Goal: Information Seeking & Learning: Find specific fact

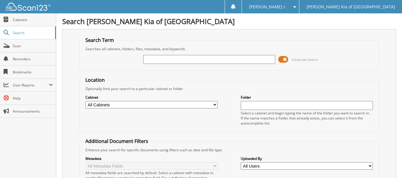
click at [159, 57] on input "text" at bounding box center [209, 59] width 132 height 9
type input "8586"
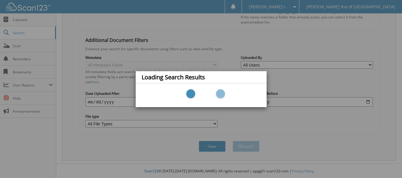
scroll to position [102, 0]
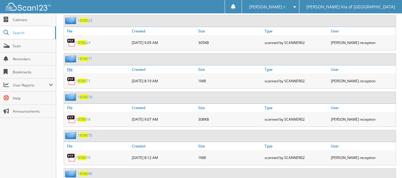
scroll to position [268, 0]
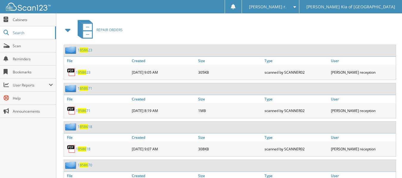
click at [70, 31] on span at bounding box center [68, 30] width 8 height 11
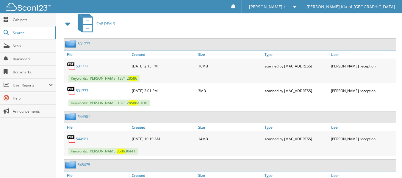
scroll to position [327, 0]
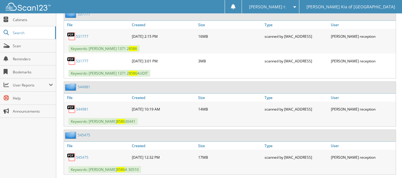
click at [84, 107] on link "544981" at bounding box center [82, 109] width 12 height 5
drag, startPoint x: 142, startPoint y: 123, endPoint x: 89, endPoint y: 124, distance: 53.0
click at [89, 124] on div "Keywords: [PERSON_NAME] 8586 30441" at bounding box center [230, 122] width 332 height 10
copy span "[PERSON_NAME] 8586 30441"
drag, startPoint x: 93, startPoint y: 108, endPoint x: 76, endPoint y: 111, distance: 16.8
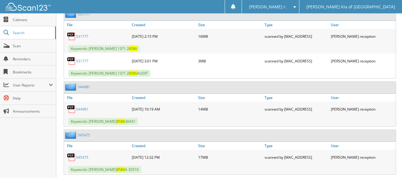
click at [76, 111] on div "544981" at bounding box center [97, 109] width 66 height 12
copy link "544981"
